Goal: Transaction & Acquisition: Book appointment/travel/reservation

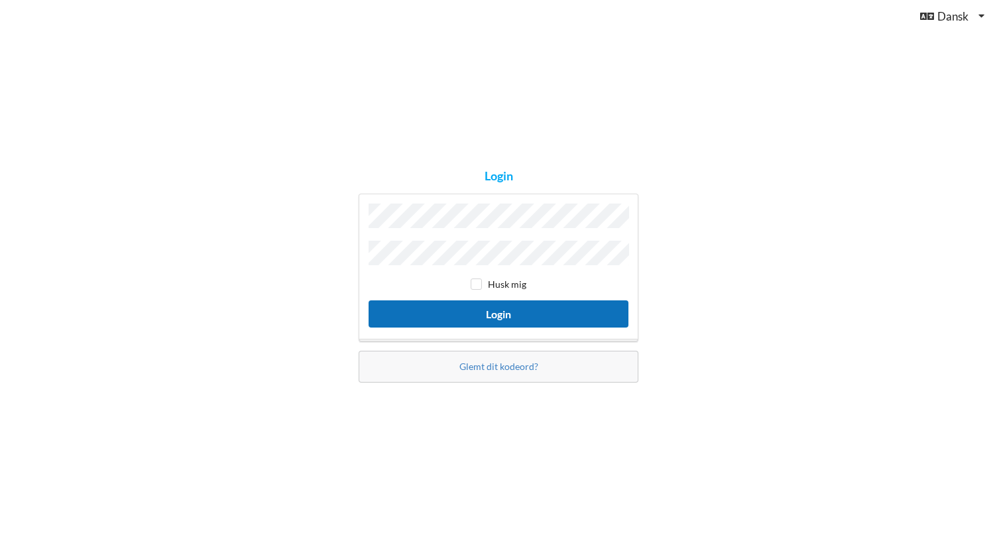
click at [502, 314] on button "Login" at bounding box center [499, 313] width 260 height 27
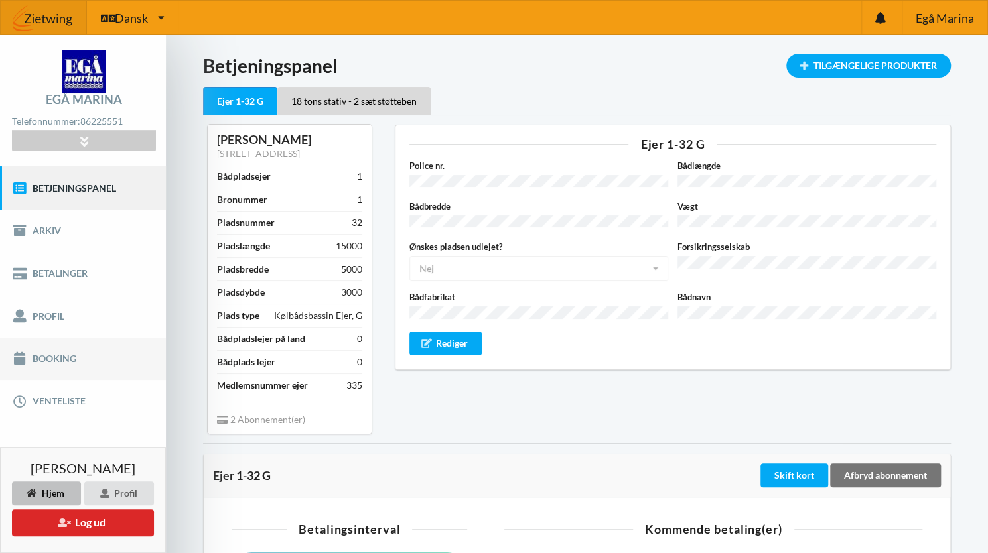
click at [63, 358] on link "Booking" at bounding box center [83, 359] width 166 height 42
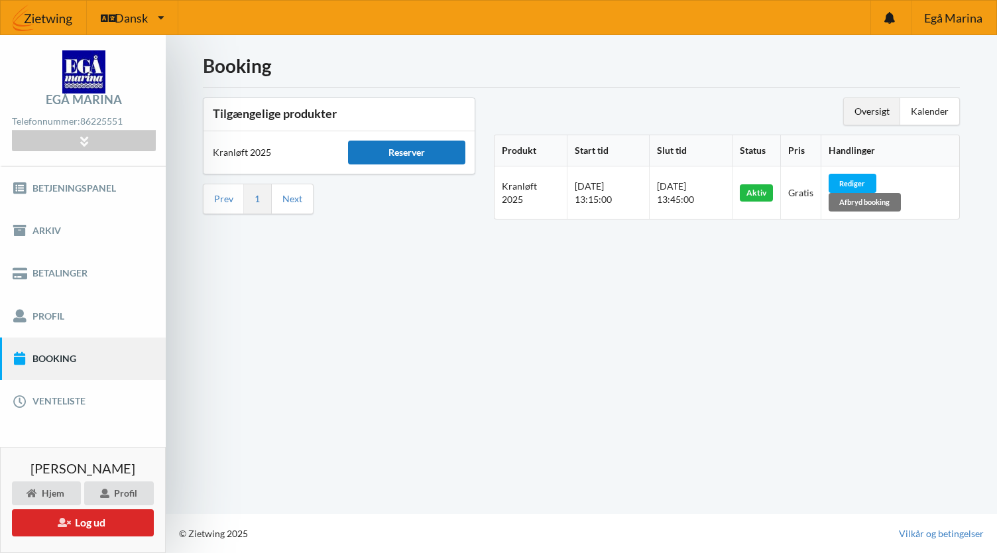
click at [387, 148] on div "Reserver" at bounding box center [406, 153] width 117 height 24
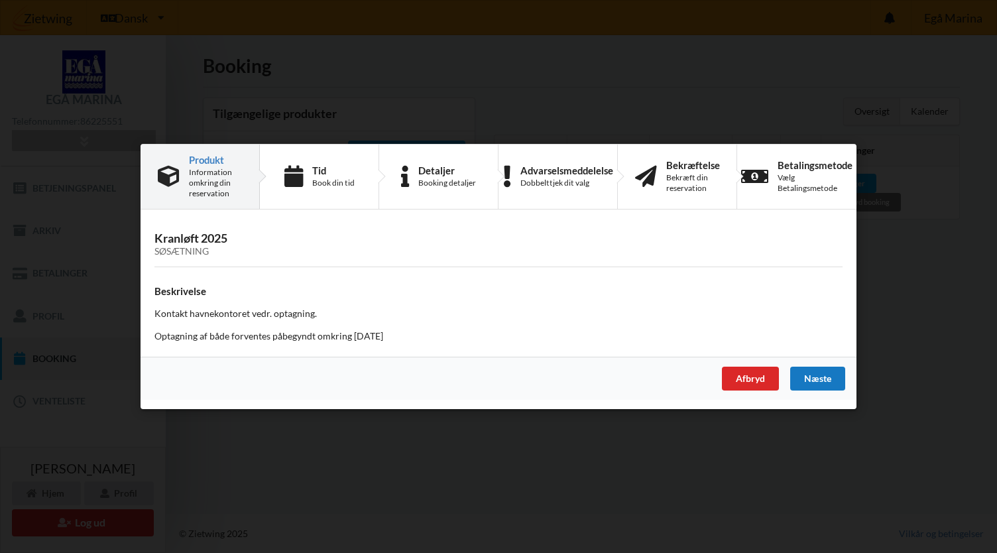
click at [825, 375] on div "Næste" at bounding box center [818, 379] width 55 height 24
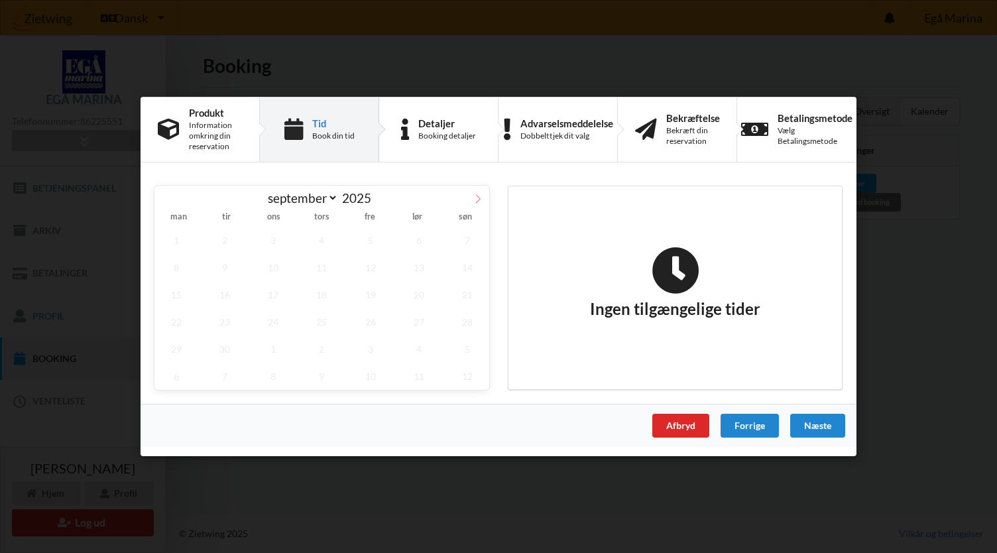
click at [480, 196] on icon at bounding box center [478, 198] width 9 height 9
select select "9"
click at [374, 290] on span "17" at bounding box center [371, 294] width 44 height 27
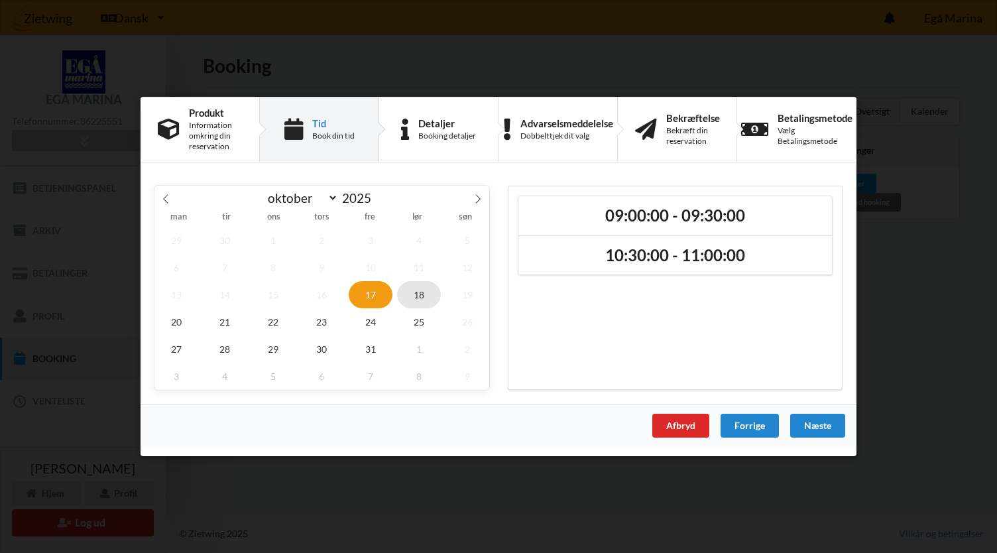
click at [415, 292] on span "18" at bounding box center [419, 294] width 44 height 27
